Goal: Task Accomplishment & Management: Manage account settings

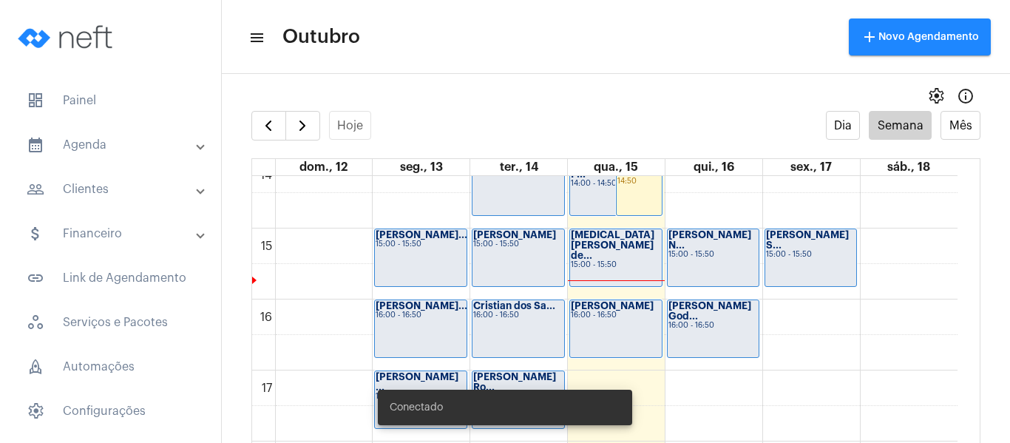
scroll to position [1092, 0]
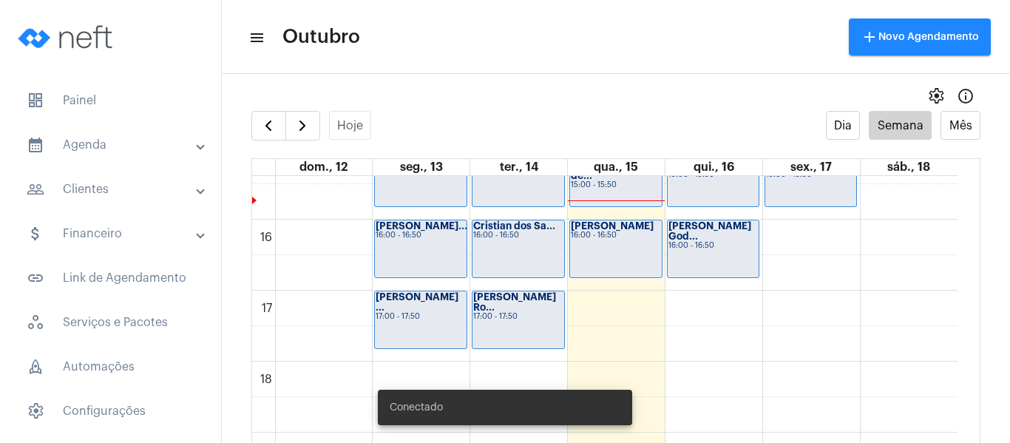
click at [615, 262] on div "[PERSON_NAME] 16:00 - 16:50" at bounding box center [616, 248] width 92 height 57
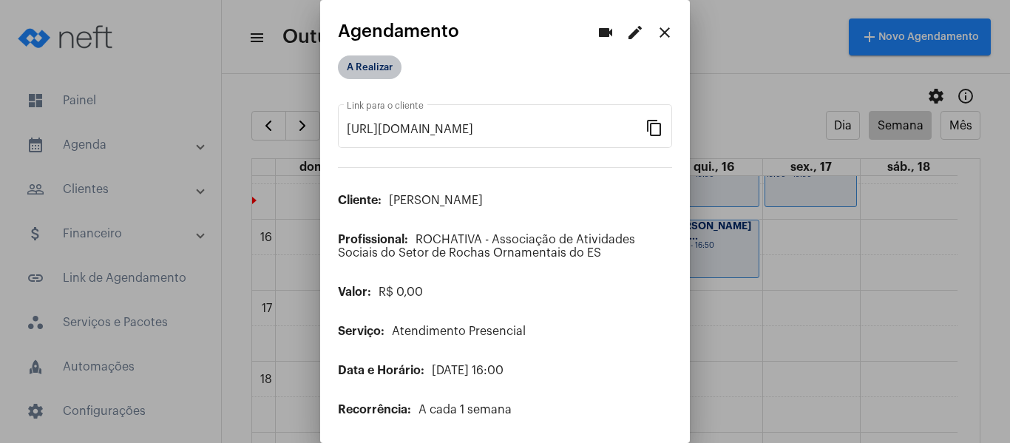
click at [379, 69] on mat-chip "A Realizar" at bounding box center [370, 67] width 64 height 24
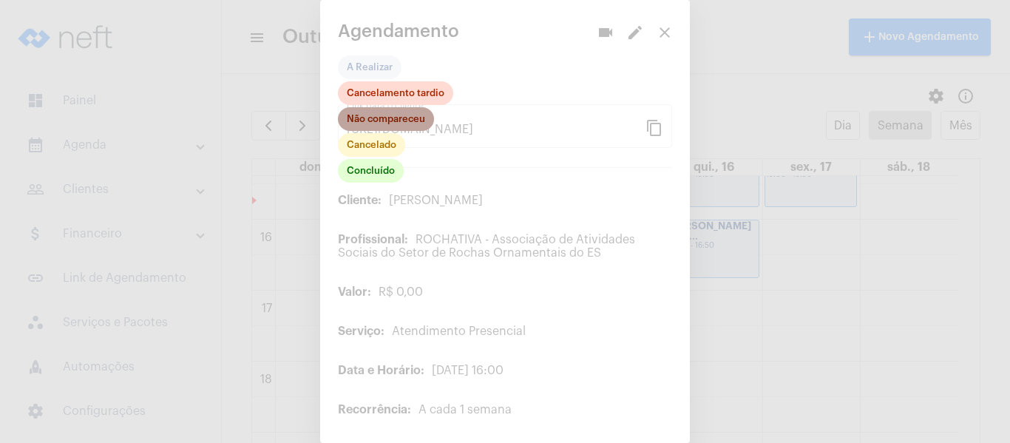
click at [387, 118] on mat-chip "Não compareceu" at bounding box center [386, 119] width 96 height 24
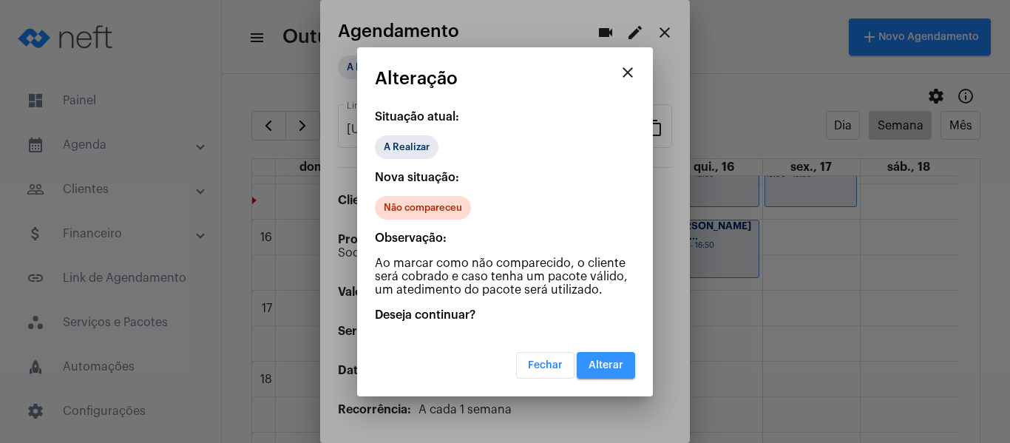
click at [600, 368] on span "Alterar" at bounding box center [605, 365] width 35 height 10
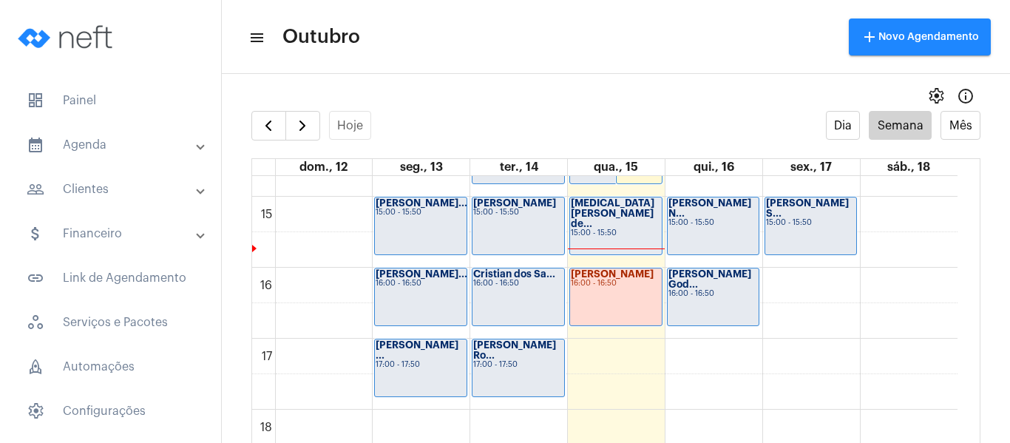
scroll to position [1018, 0]
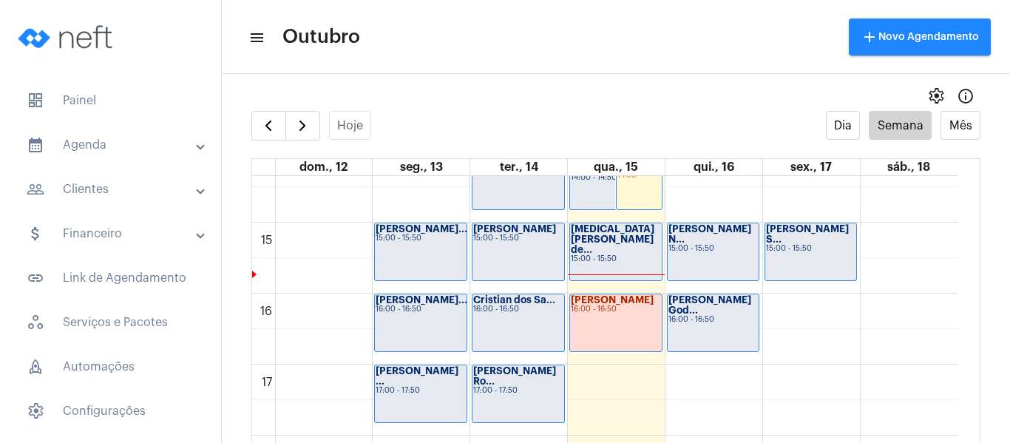
click at [606, 259] on div "[MEDICAL_DATA][PERSON_NAME] de... 15:00 - 15:50" at bounding box center [616, 251] width 92 height 57
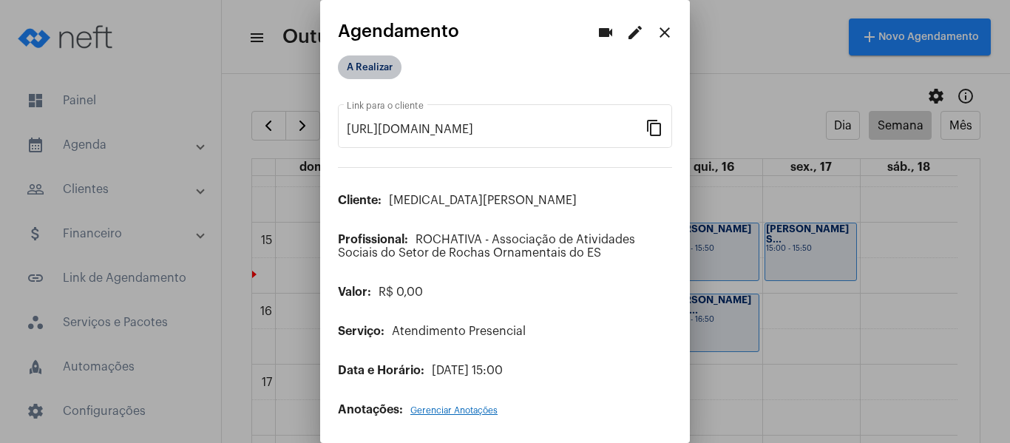
click at [379, 59] on mat-chip "A Realizar" at bounding box center [370, 67] width 64 height 24
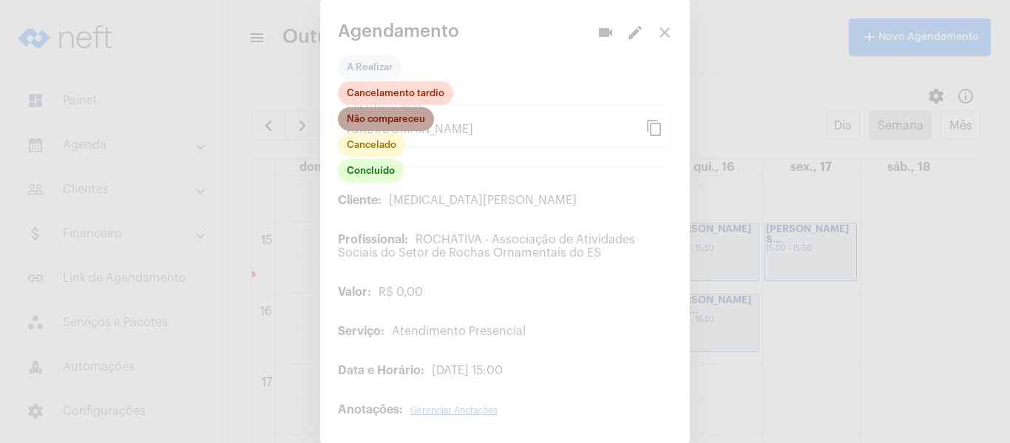
click at [403, 120] on mat-chip "Não compareceu" at bounding box center [386, 119] width 96 height 24
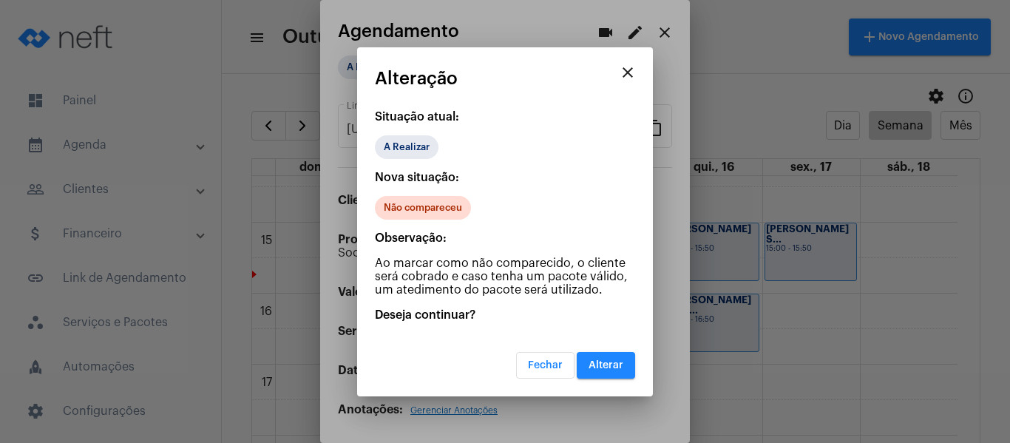
click at [605, 376] on button "Alterar" at bounding box center [606, 365] width 58 height 27
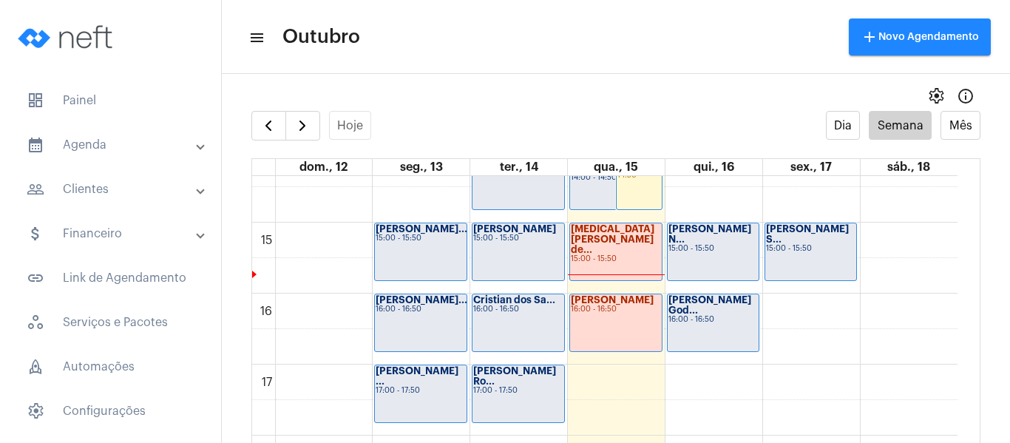
click at [617, 261] on div "[MEDICAL_DATA][PERSON_NAME] de... 15:00 - 15:50" at bounding box center [616, 251] width 92 height 57
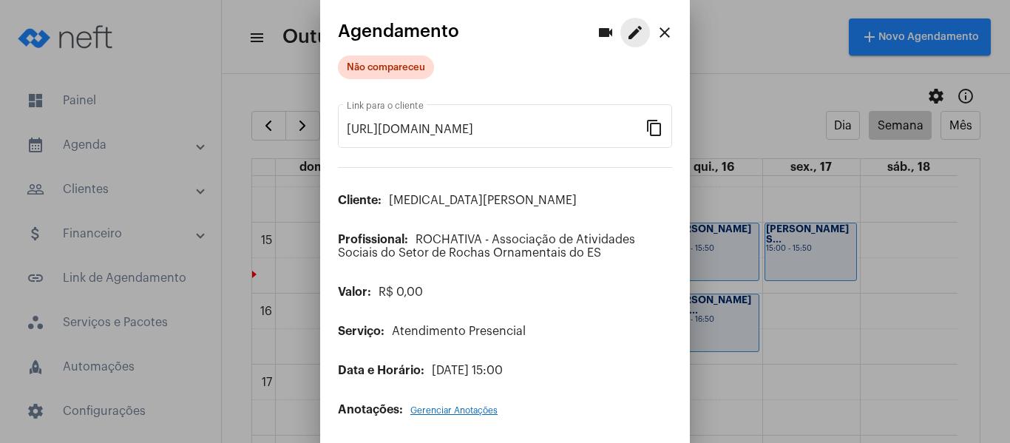
click at [626, 35] on mat-icon "edit" at bounding box center [635, 33] width 18 height 18
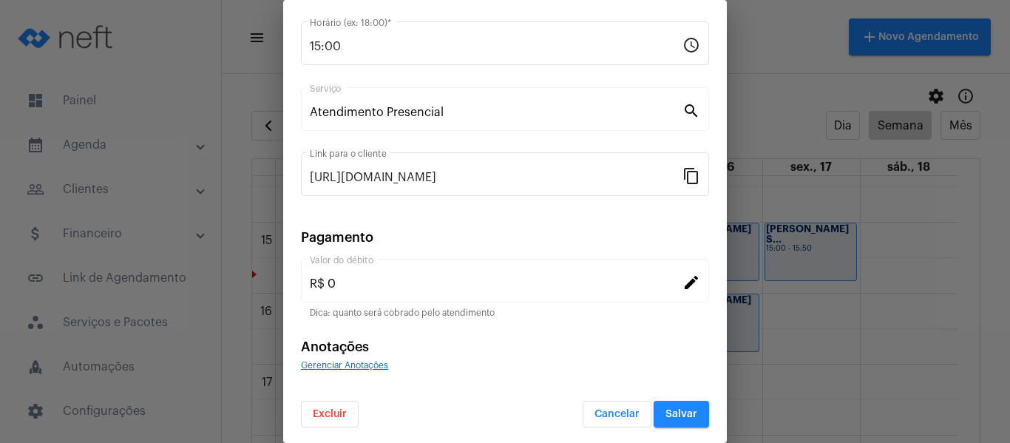
scroll to position [194, 0]
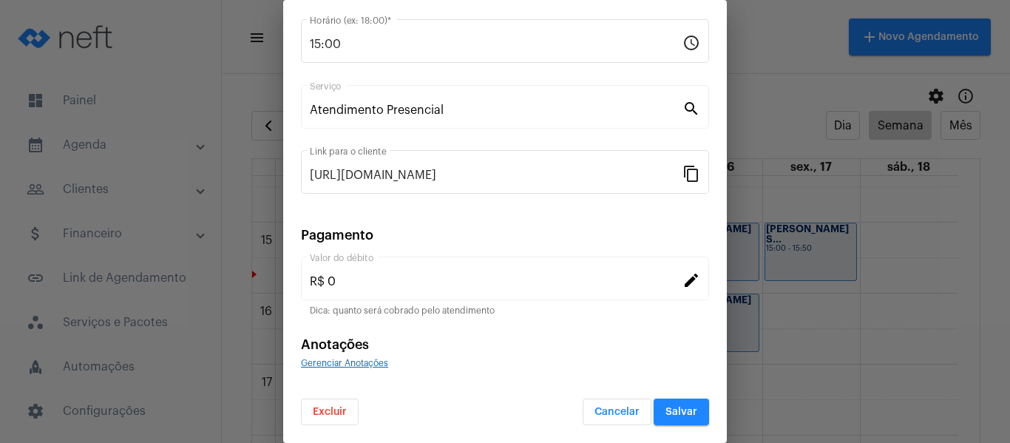
click at [343, 362] on span "Gerenciar Anotações" at bounding box center [344, 363] width 87 height 9
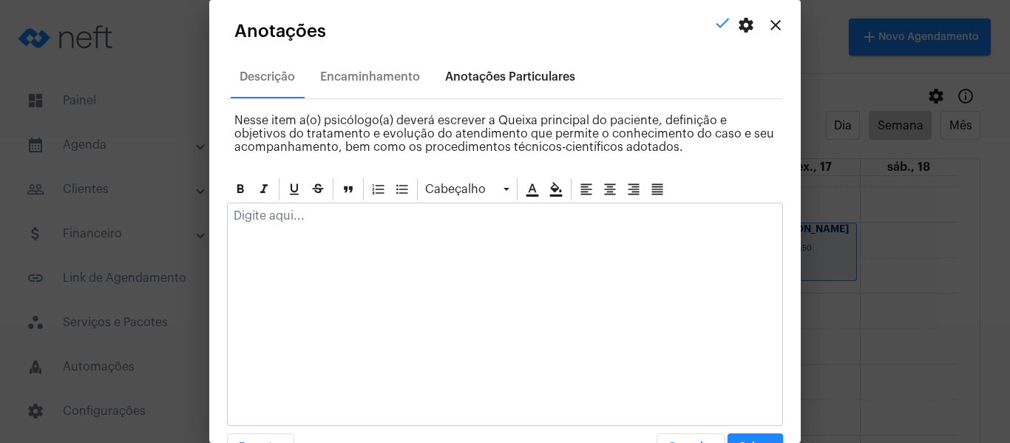
click at [519, 86] on div "Anotações Particulares" at bounding box center [510, 76] width 148 height 35
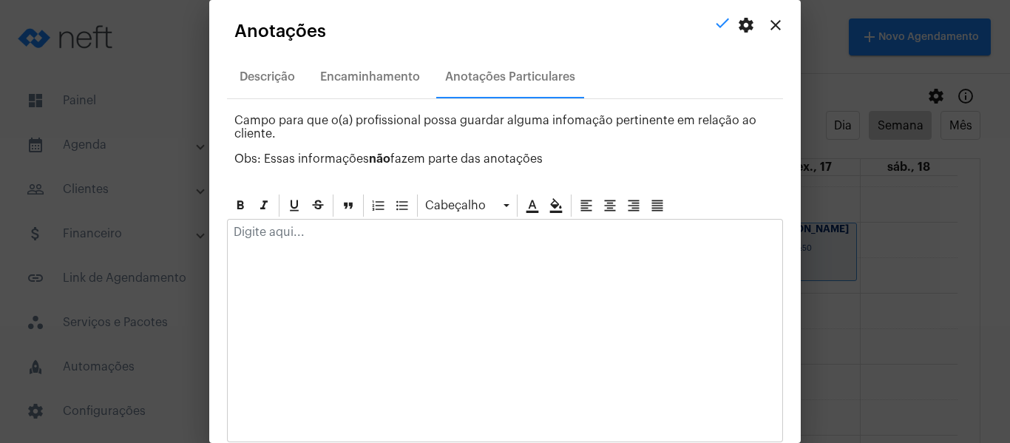
click at [354, 241] on div at bounding box center [505, 236] width 554 height 33
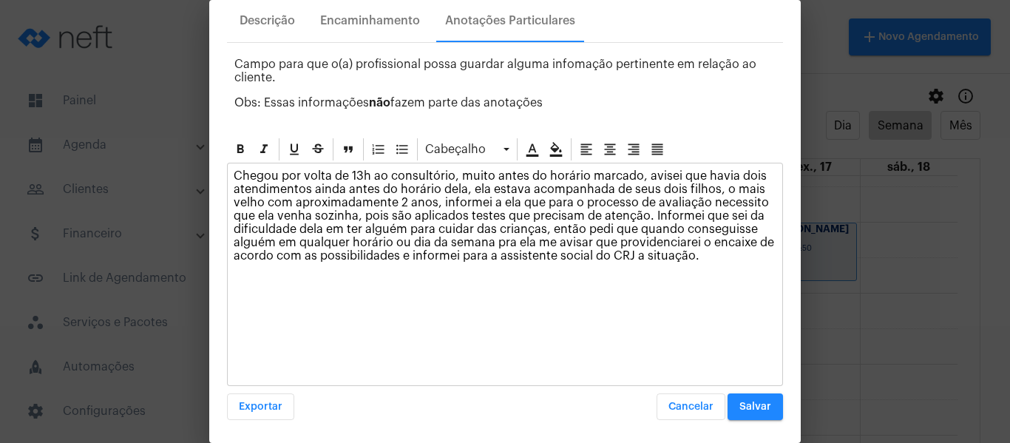
scroll to position [58, 0]
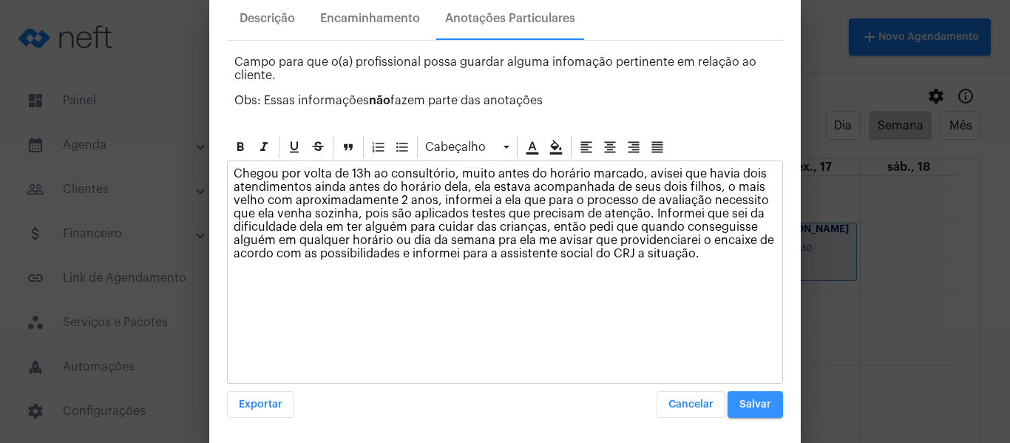
click at [759, 411] on button "Salvar" at bounding box center [754, 404] width 55 height 27
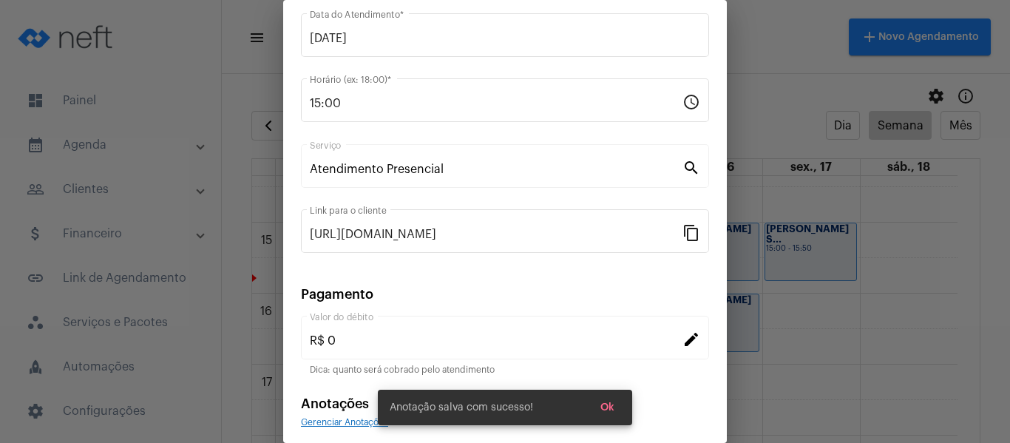
scroll to position [194, 0]
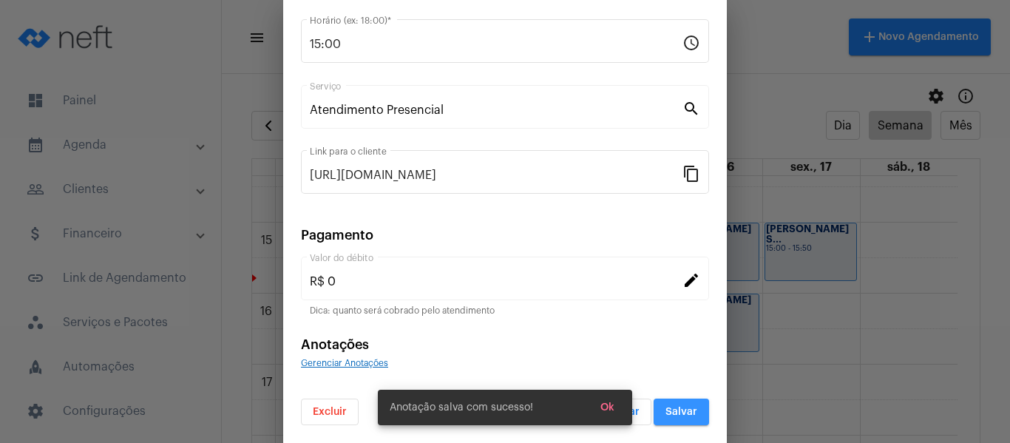
click at [688, 414] on button "Salvar" at bounding box center [681, 411] width 55 height 27
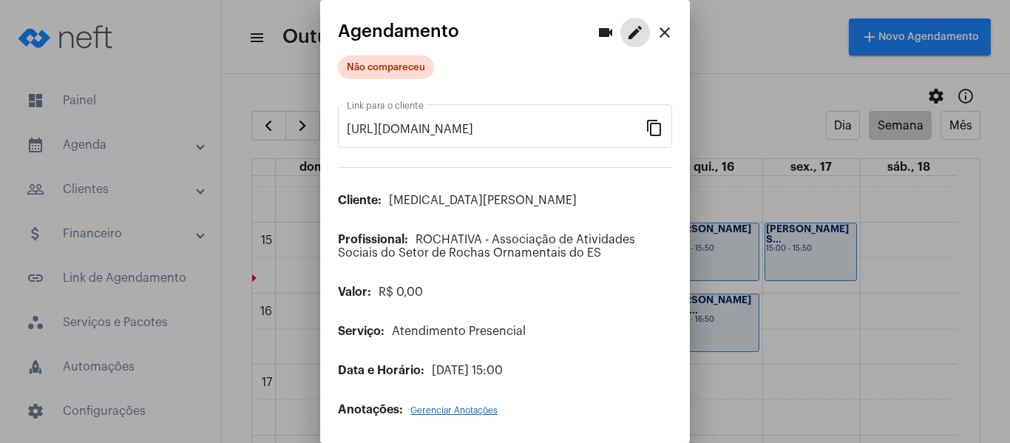
click at [657, 37] on mat-icon "close" at bounding box center [665, 33] width 18 height 18
